Goal: Task Accomplishment & Management: Use online tool/utility

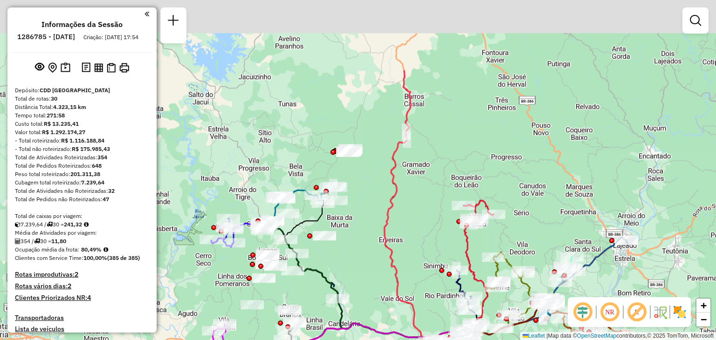
click at [418, 225] on div "Janela de atendimento Grade de atendimento Capacidade Transportadoras Veículos …" at bounding box center [358, 170] width 716 height 340
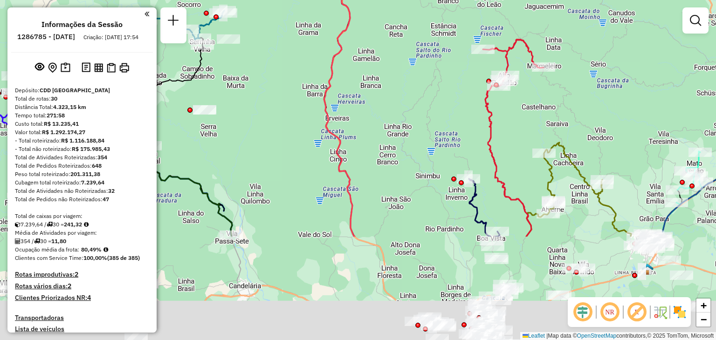
drag, startPoint x: 356, startPoint y: 166, endPoint x: 371, endPoint y: 108, distance: 59.7
click at [376, 97] on div "Janela de atendimento Grade de atendimento Capacidade Transportadoras Veículos …" at bounding box center [358, 170] width 716 height 340
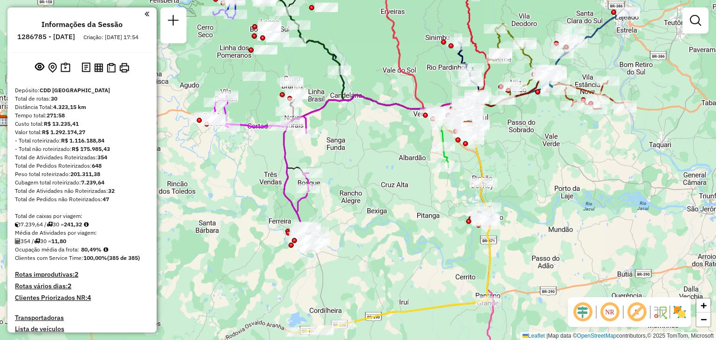
drag, startPoint x: 345, startPoint y: 195, endPoint x: 358, endPoint y: 212, distance: 21.6
click at [358, 212] on div "Janela de atendimento Grade de atendimento Capacidade Transportadoras Veículos …" at bounding box center [358, 170] width 716 height 340
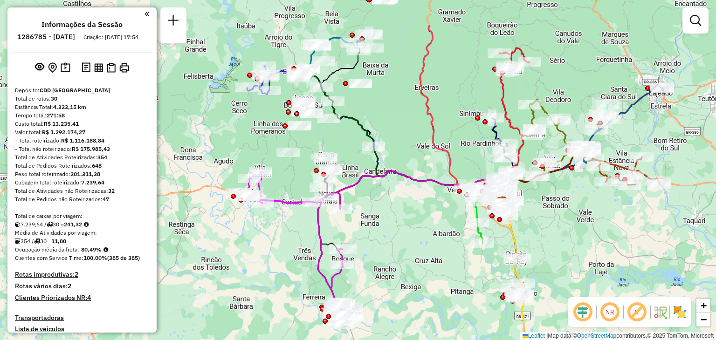
drag, startPoint x: 411, startPoint y: 118, endPoint x: 432, endPoint y: 197, distance: 82.5
click at [432, 197] on div "Janela de atendimento Grade de atendimento Capacidade Transportadoras Veículos …" at bounding box center [358, 170] width 716 height 340
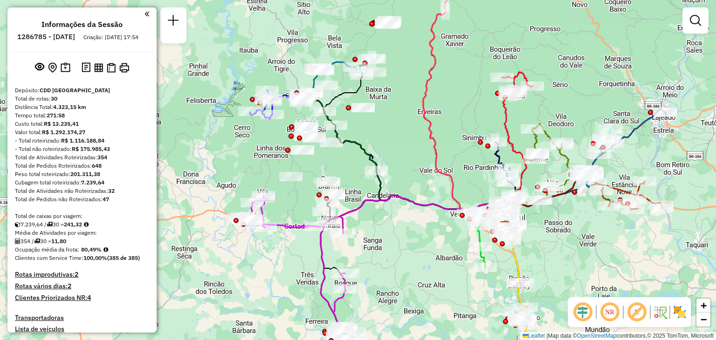
drag, startPoint x: 433, startPoint y: 225, endPoint x: 433, endPoint y: 185, distance: 40.1
click at [433, 185] on div "Janela de atendimento Grade de atendimento Capacidade Transportadoras Veículos …" at bounding box center [358, 170] width 716 height 340
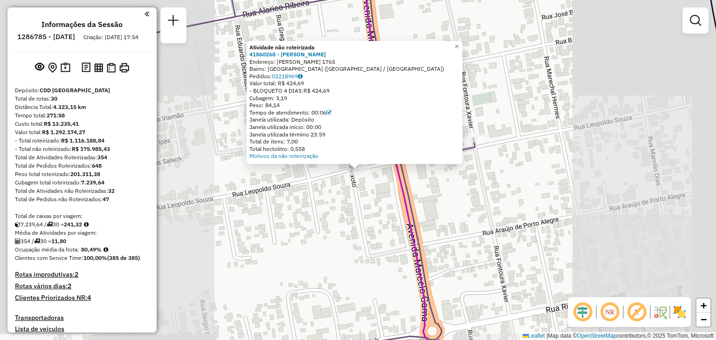
click at [416, 226] on icon at bounding box center [435, 170] width 144 height 409
select select "**********"
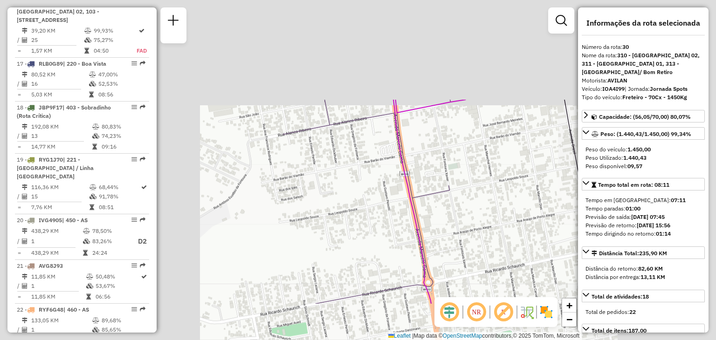
scroll to position [1754, 0]
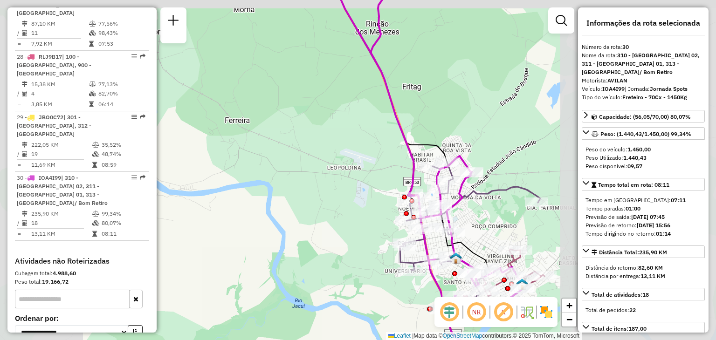
drag, startPoint x: 468, startPoint y: 209, endPoint x: 353, endPoint y: 272, distance: 131.3
click at [354, 273] on div "Janela de atendimento Grade de atendimento Capacidade Transportadoras Veículos …" at bounding box center [358, 170] width 716 height 340
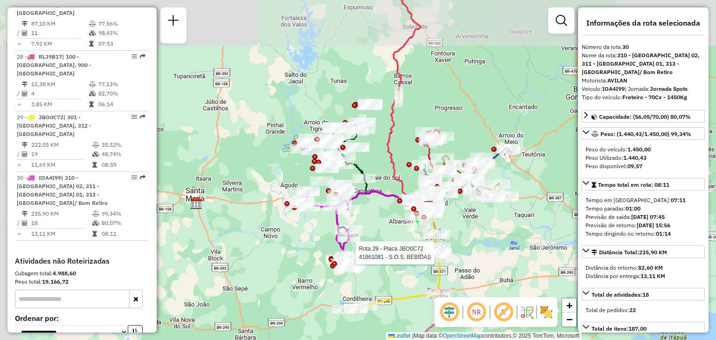
drag, startPoint x: 428, startPoint y: 260, endPoint x: 404, endPoint y: 249, distance: 26.5
click at [423, 249] on div at bounding box center [437, 253] width 28 height 9
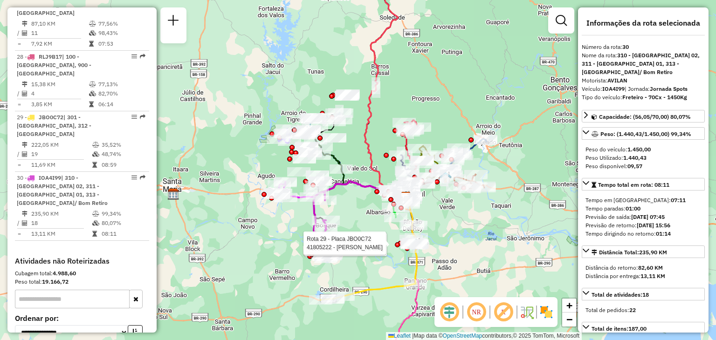
drag, startPoint x: 452, startPoint y: 218, endPoint x: 447, endPoint y: 213, distance: 6.6
click at [452, 219] on div "Rota 29 - Placa JBO0C72 41806736 - [PERSON_NAME] 29 - Placa JBO0C72 41805222 - …" at bounding box center [358, 170] width 716 height 340
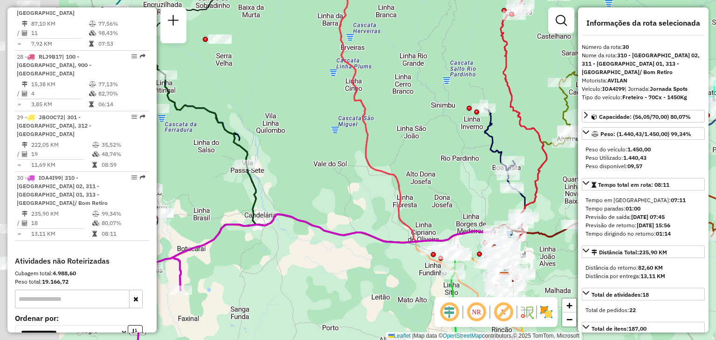
drag, startPoint x: 265, startPoint y: 202, endPoint x: 268, endPoint y: 209, distance: 8.0
click at [414, 223] on div "Rota 29 - Placa JBO0C72 41806736 - [PERSON_NAME] 29 - Placa JBO0C72 41805222 - …" at bounding box center [358, 170] width 716 height 340
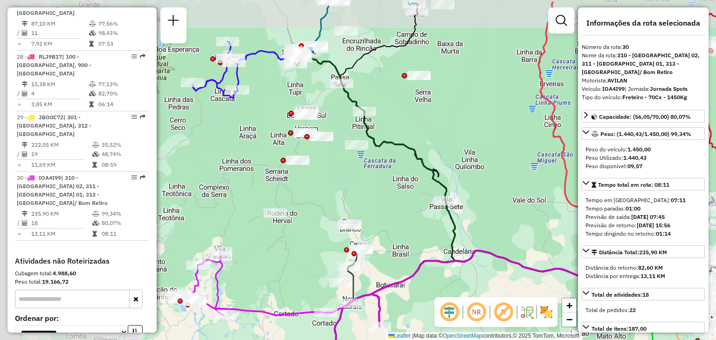
drag, startPoint x: 257, startPoint y: 203, endPoint x: 470, endPoint y: 241, distance: 216.5
click at [472, 242] on icon at bounding box center [577, 260] width 262 height 118
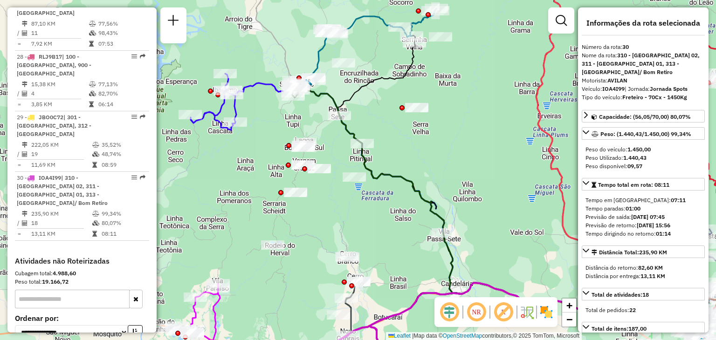
drag, startPoint x: 389, startPoint y: 216, endPoint x: 375, endPoint y: 202, distance: 20.1
click at [375, 202] on div "Rota 29 - Placa JBO0C72 41806736 - [PERSON_NAME] 29 - Placa JBO0C72 41805222 - …" at bounding box center [358, 170] width 716 height 340
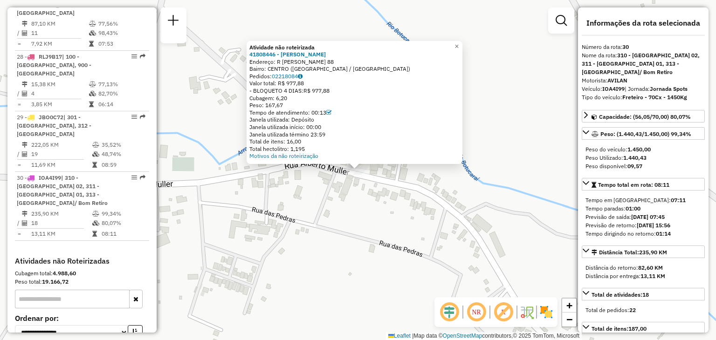
click at [402, 231] on div "Atividade não roteirizada 41808446 - [PERSON_NAME] Endereço: R [PERSON_NAME] 88…" at bounding box center [358, 170] width 716 height 340
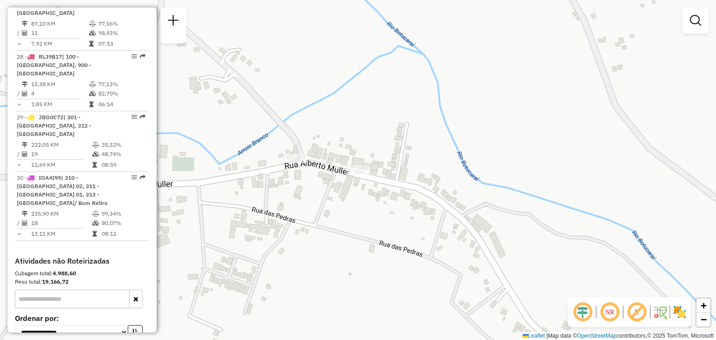
click at [354, 162] on div "Janela de atendimento Grade de atendimento Capacidade Transportadoras Veículos …" at bounding box center [358, 170] width 716 height 340
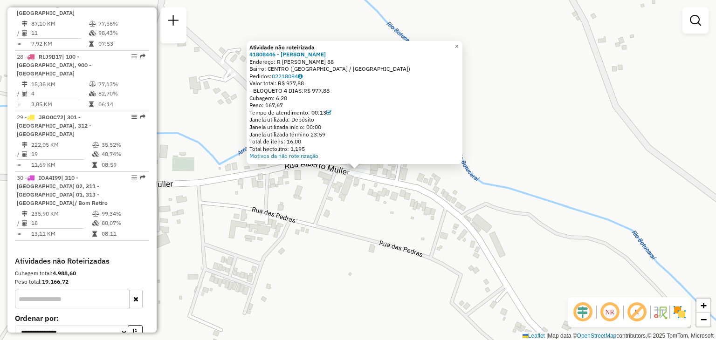
click at [313, 203] on div "Atividade não roteirizada 41808446 - [PERSON_NAME] Endereço: R [PERSON_NAME] 88…" at bounding box center [358, 170] width 716 height 340
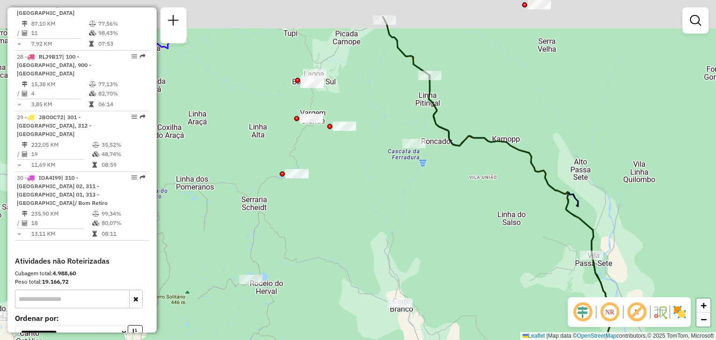
drag, startPoint x: 382, startPoint y: 201, endPoint x: 396, endPoint y: 250, distance: 51.3
click at [396, 250] on div "Janela de atendimento Grade de atendimento Capacidade Transportadoras Veículos …" at bounding box center [358, 170] width 716 height 340
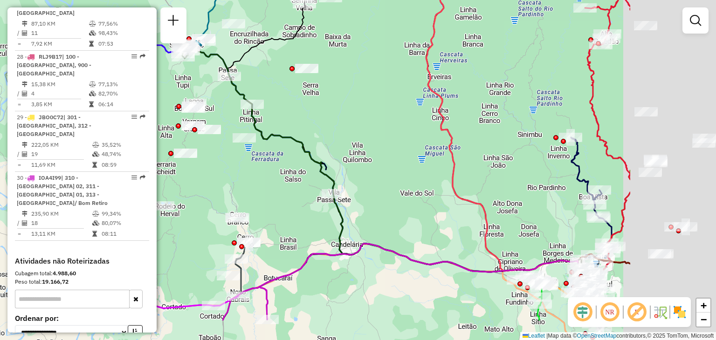
drag, startPoint x: 438, startPoint y: 242, endPoint x: 278, endPoint y: 185, distance: 168.9
click at [280, 187] on div "Janela de atendimento Grade de atendimento Capacidade Transportadoras Veículos …" at bounding box center [358, 170] width 716 height 340
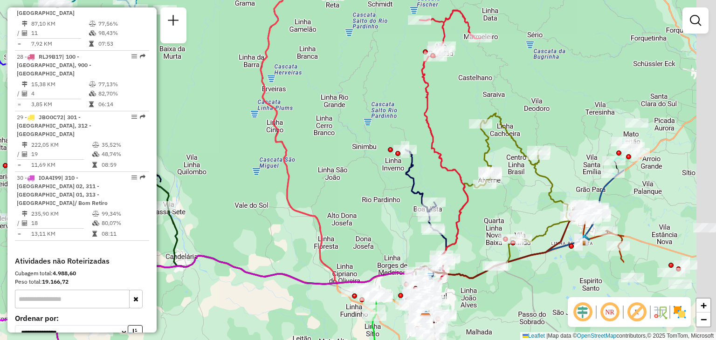
drag, startPoint x: 480, startPoint y: 175, endPoint x: 286, endPoint y: 152, distance: 195.0
click at [283, 151] on div "Janela de atendimento Grade de atendimento Capacidade Transportadoras Veículos …" at bounding box center [358, 170] width 716 height 340
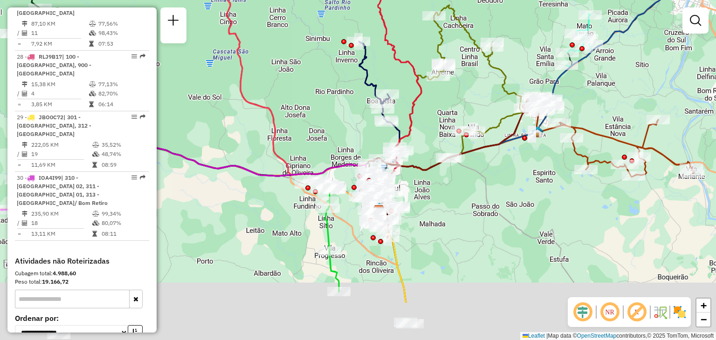
drag, startPoint x: 443, startPoint y: 230, endPoint x: 437, endPoint y: 152, distance: 78.1
click at [437, 153] on div "Janela de atendimento Grade de atendimento Capacidade Transportadoras Veículos …" at bounding box center [358, 170] width 716 height 340
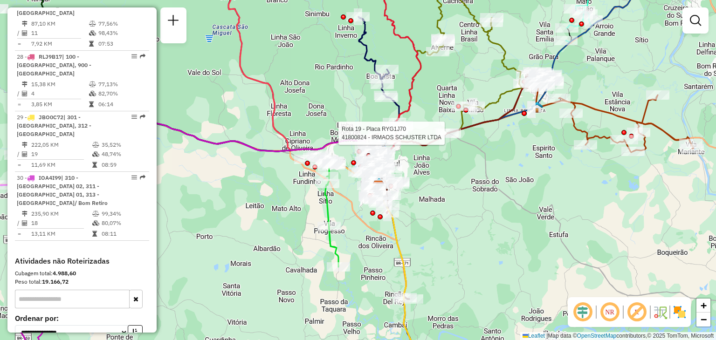
drag, startPoint x: 431, startPoint y: 234, endPoint x: 492, endPoint y: 149, distance: 104.7
click at [493, 148] on div "Rota 19 - Placa RYG1J70 41800824 - IRMAOS SCHUSTER LTDA Janela de atendimento G…" at bounding box center [358, 170] width 716 height 340
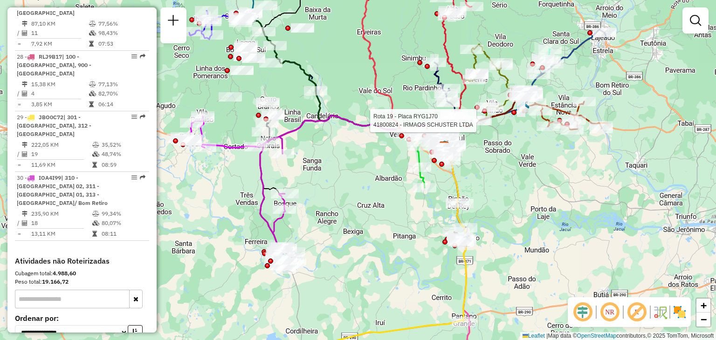
drag, startPoint x: 402, startPoint y: 257, endPoint x: 429, endPoint y: 193, distance: 69.4
click at [429, 193] on div "Rota 19 - Placa RYG1J70 41800824 - IRMAOS SCHUSTER LTDA Janela de atendimento G…" at bounding box center [358, 170] width 716 height 340
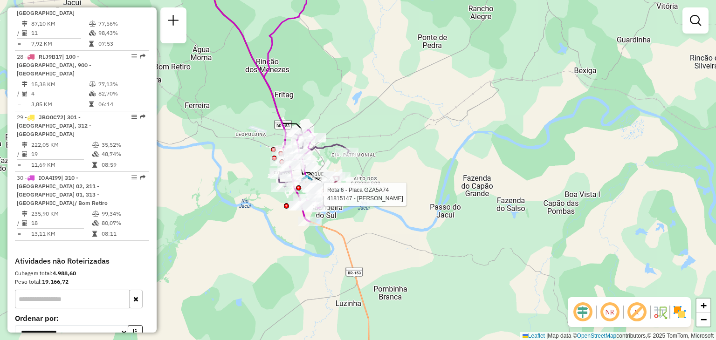
select select "**********"
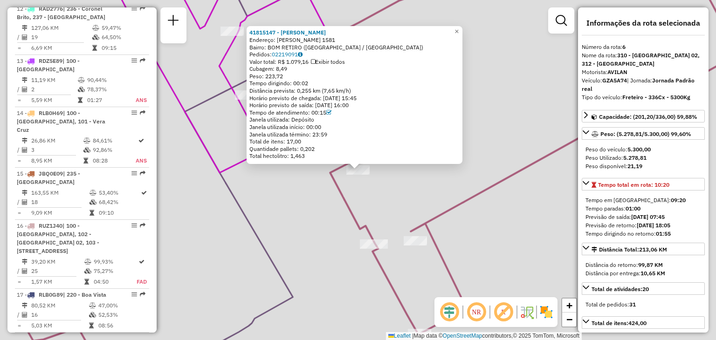
scroll to position [634, 0]
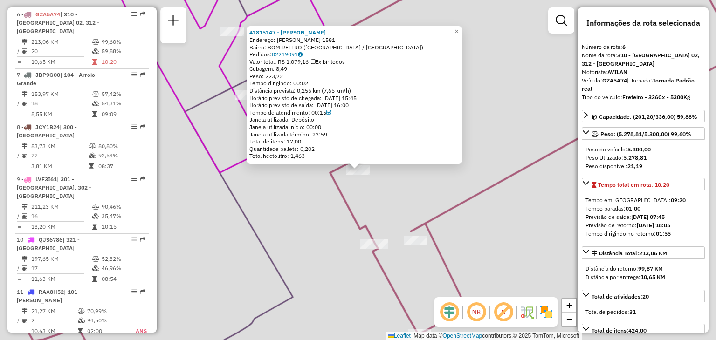
click at [295, 209] on div "41815147 - [PERSON_NAME]: [PERSON_NAME] 1581 Bairro: [GEOGRAPHIC_DATA] ([GEOGRA…" at bounding box center [358, 170] width 716 height 340
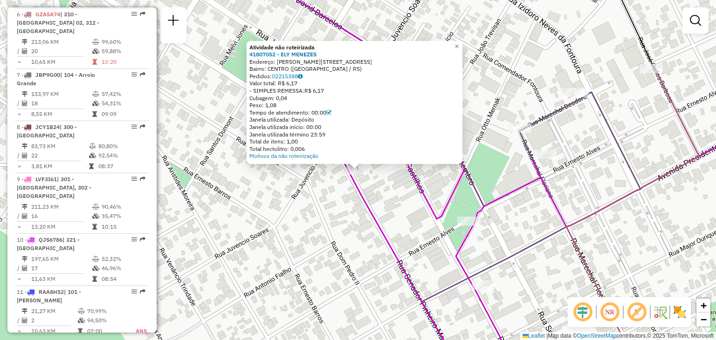
click at [355, 211] on div "Atividade não roteirizada 41807052 - ELY MENEZES Endereço: [STREET_ADDRESS] Ped…" at bounding box center [358, 170] width 716 height 340
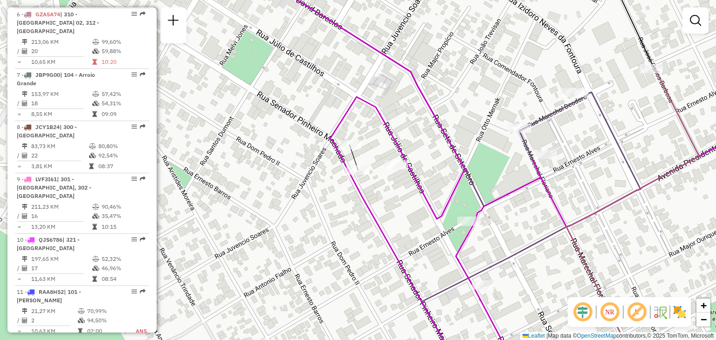
drag, startPoint x: 242, startPoint y: 192, endPoint x: 417, endPoint y: 260, distance: 188.6
click at [417, 264] on div "Janela de atendimento Grade de atendimento Capacidade Transportadoras Veículos …" at bounding box center [358, 170] width 716 height 340
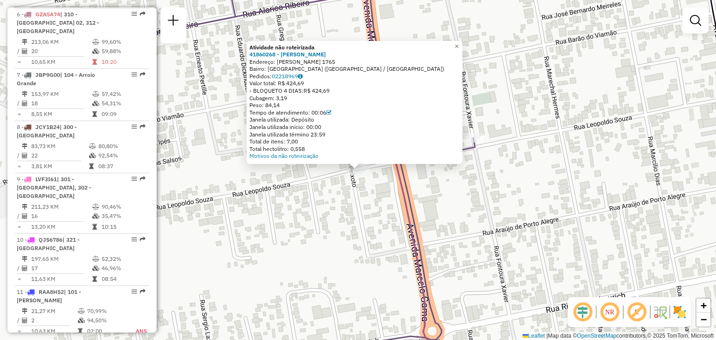
click at [366, 215] on div "Atividade não roteirizada 41860268 - LUCE [PERSON_NAME]: R [PERSON_NAME] 1765 B…" at bounding box center [358, 170] width 716 height 340
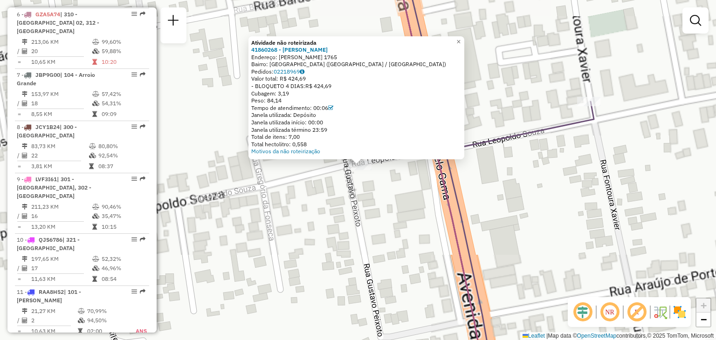
click at [366, 181] on div "Atividade não roteirizada 41860268 - LUCE [PERSON_NAME]: R [PERSON_NAME] 1765 B…" at bounding box center [358, 170] width 716 height 340
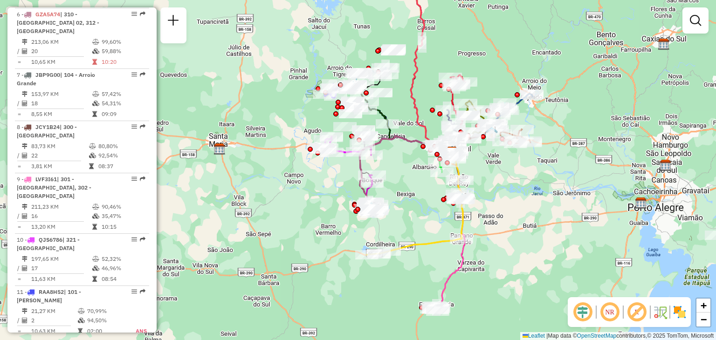
drag, startPoint x: 408, startPoint y: 160, endPoint x: 409, endPoint y: 186, distance: 26.1
click at [409, 186] on div "Janela de atendimento Grade de atendimento Capacidade Transportadoras Veículos …" at bounding box center [358, 170] width 716 height 340
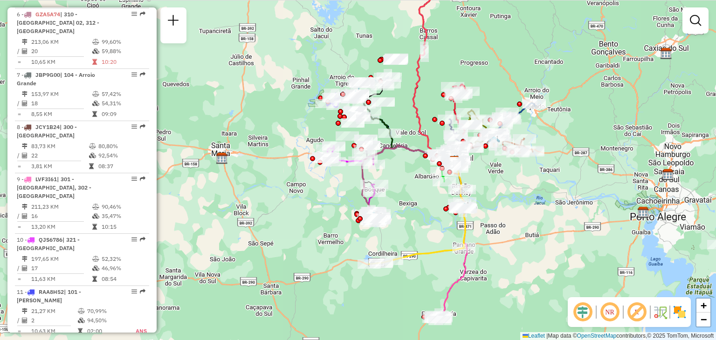
drag, startPoint x: 408, startPoint y: 176, endPoint x: 410, endPoint y: 195, distance: 18.3
click at [410, 195] on div "Janela de atendimento Grade de atendimento Capacidade Transportadoras Veículos …" at bounding box center [358, 170] width 716 height 340
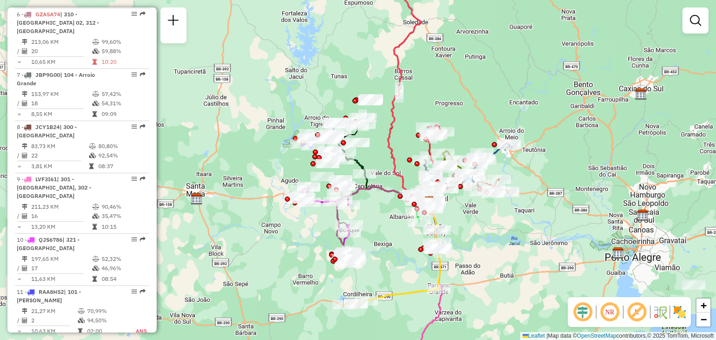
drag, startPoint x: 410, startPoint y: 183, endPoint x: 384, endPoint y: 215, distance: 40.8
click at [384, 215] on div "Janela de atendimento Grade de atendimento Capacidade Transportadoras Veículos …" at bounding box center [358, 170] width 716 height 340
